Goal: Check status: Check status

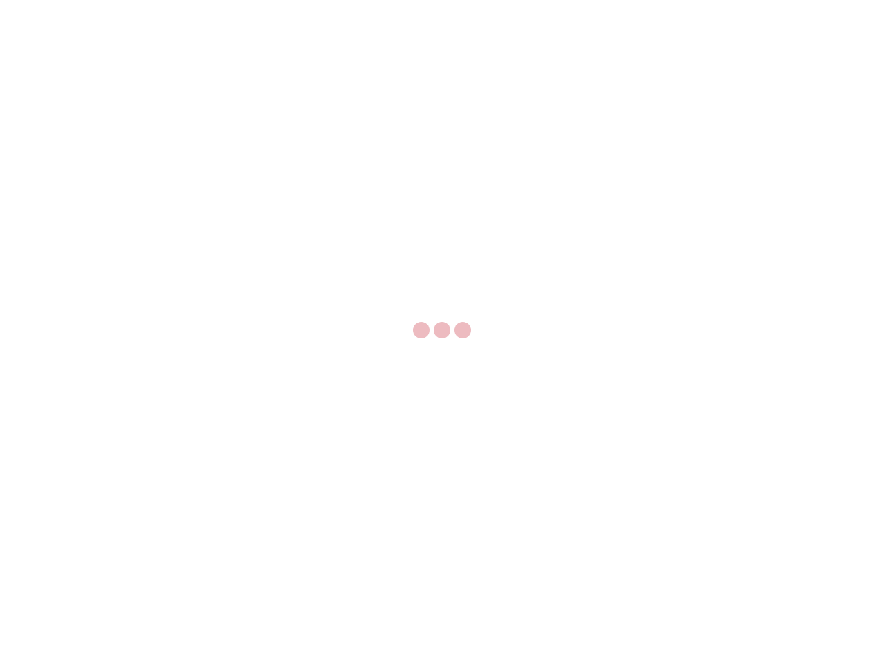
select select "US"
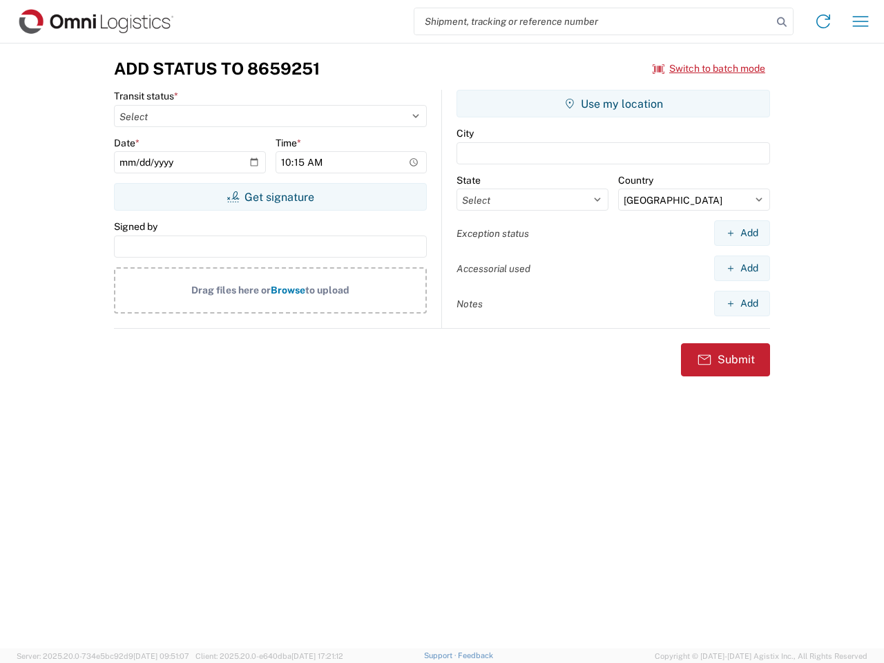
click at [593, 21] on input "search" at bounding box center [593, 21] width 358 height 26
click at [782, 22] on icon at bounding box center [781, 21] width 19 height 19
click at [823, 21] on icon at bounding box center [823, 21] width 22 height 22
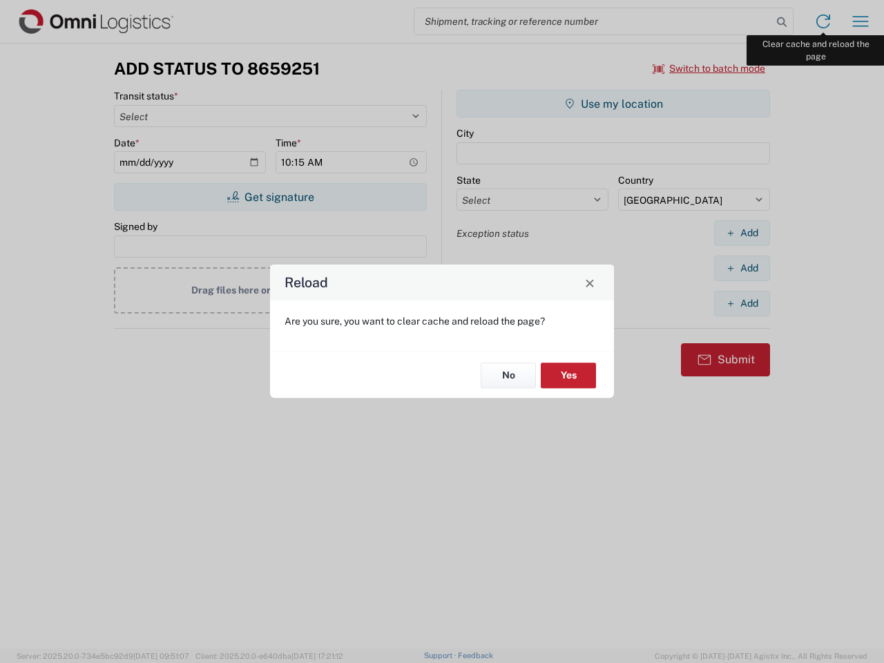
click at [861, 21] on div "Reload Are you sure, you want to clear cache and reload the page? No Yes" at bounding box center [442, 331] width 884 height 663
click at [709, 68] on div "Reload Are you sure, you want to clear cache and reload the page? No Yes" at bounding box center [442, 331] width 884 height 663
click at [270, 197] on div "Reload Are you sure, you want to clear cache and reload the page? No Yes" at bounding box center [442, 331] width 884 height 663
click at [613, 104] on div "Reload Are you sure, you want to clear cache and reload the page? No Yes" at bounding box center [442, 331] width 884 height 663
click at [742, 233] on div "Reload Are you sure, you want to clear cache and reload the page? No Yes" at bounding box center [442, 331] width 884 height 663
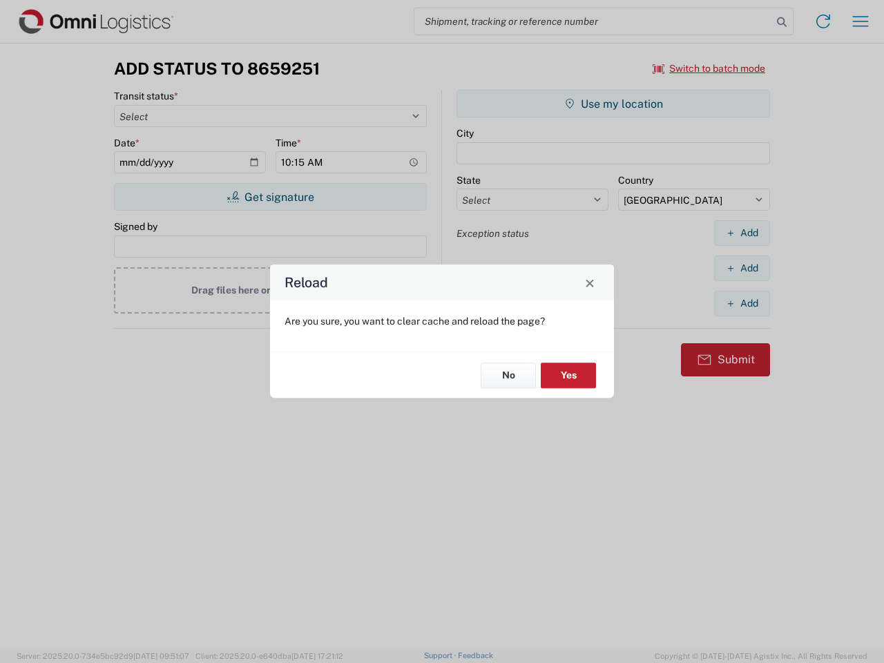
click at [742, 268] on div "Reload Are you sure, you want to clear cache and reload the page? No Yes" at bounding box center [442, 331] width 884 height 663
click at [742, 303] on div "Reload Are you sure, you want to clear cache and reload the page? No Yes" at bounding box center [442, 331] width 884 height 663
